Goal: Information Seeking & Learning: Learn about a topic

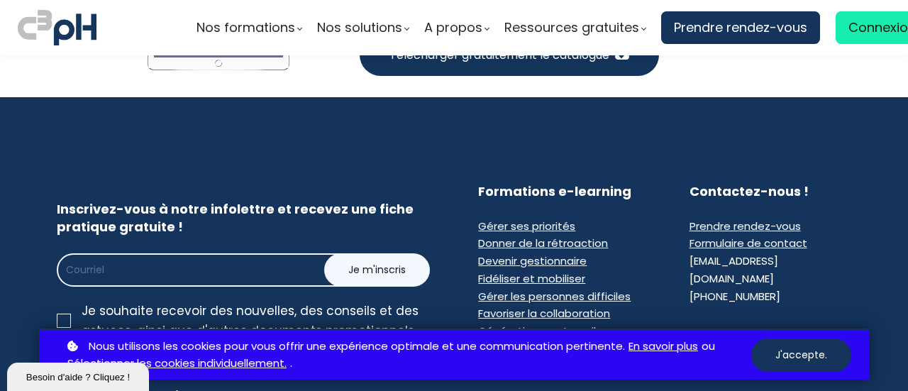
scroll to position [8911, 0]
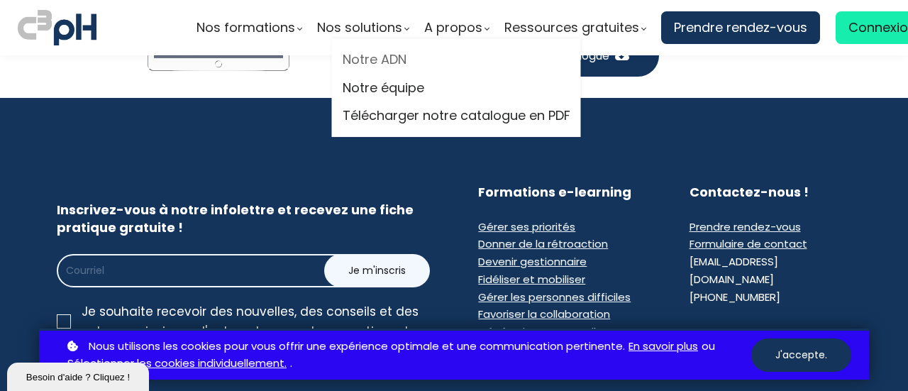
click at [380, 57] on link "Notre ADN" at bounding box center [457, 59] width 228 height 21
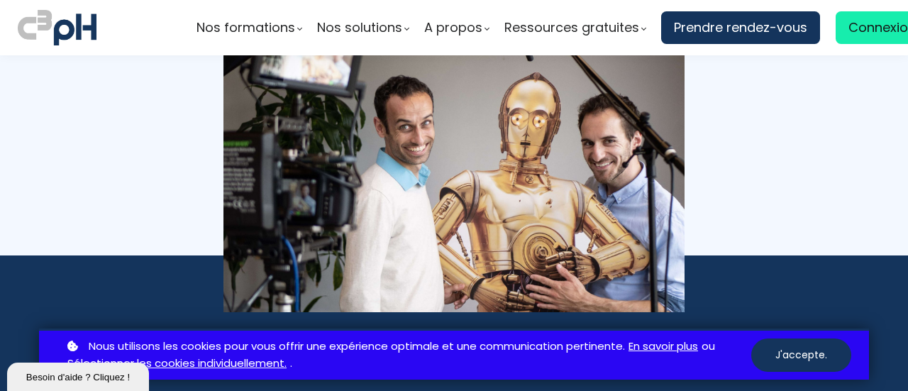
scroll to position [3212, 0]
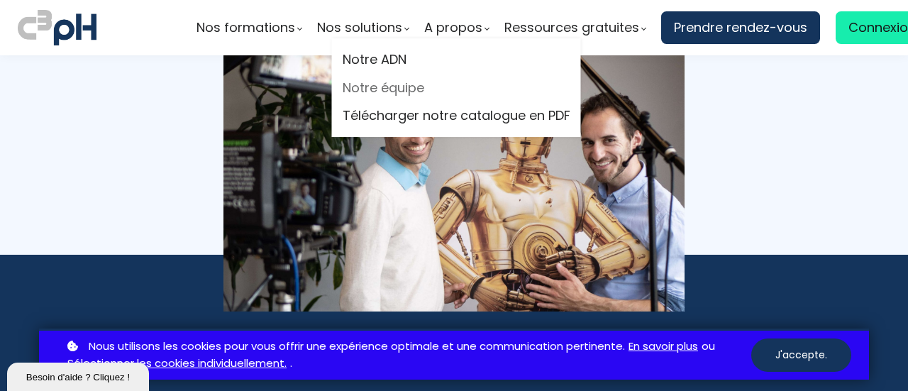
click at [404, 82] on link "Notre équipe" at bounding box center [457, 87] width 228 height 21
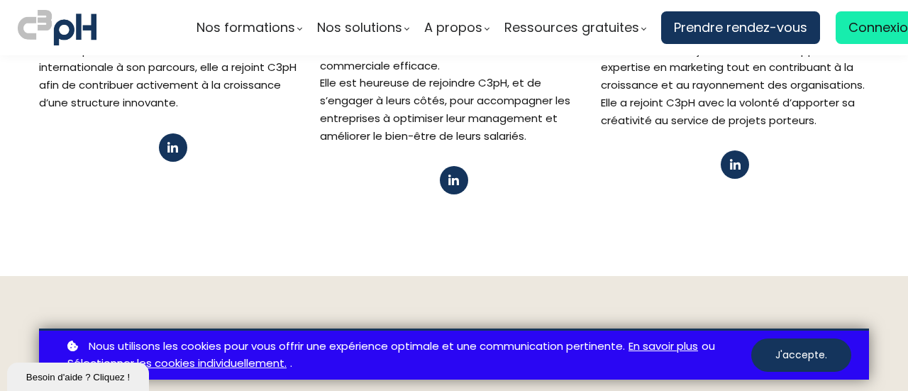
scroll to position [1365, 0]
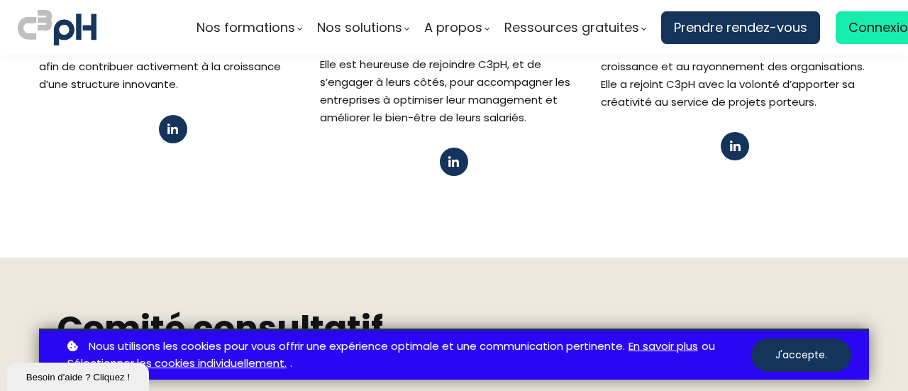
click at [738, 132] on button at bounding box center [735, 146] width 28 height 28
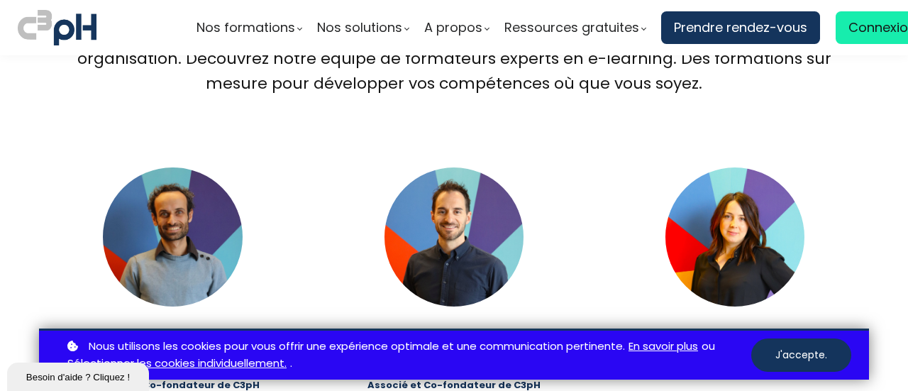
scroll to position [0, 0]
